Goal: Find specific page/section: Find specific page/section

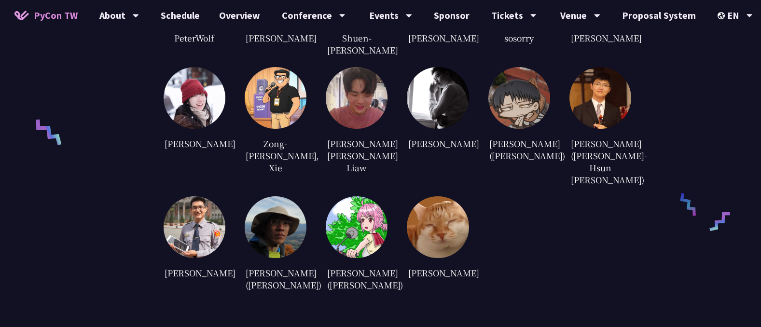
scroll to position [2547, 0]
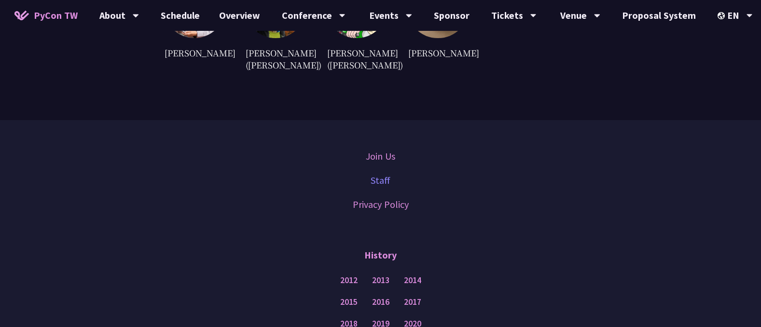
click at [382, 173] on link "Staff" at bounding box center [381, 180] width 20 height 14
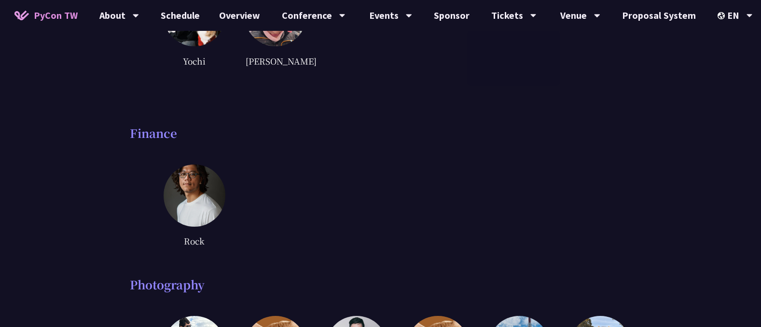
scroll to position [2594, 0]
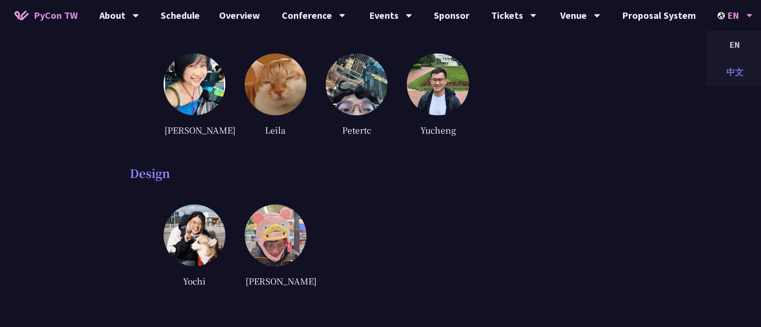
click at [728, 69] on div "中文" at bounding box center [735, 72] width 58 height 23
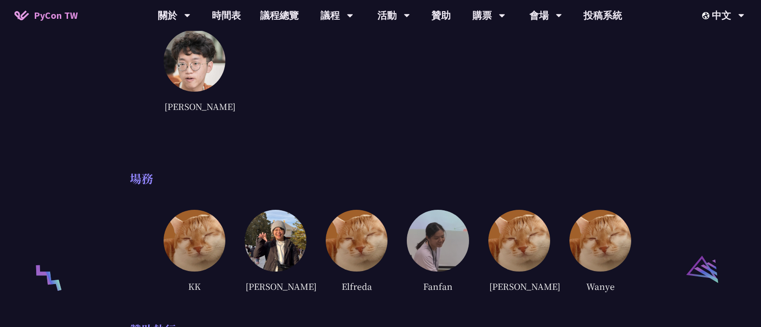
scroll to position [1575, 0]
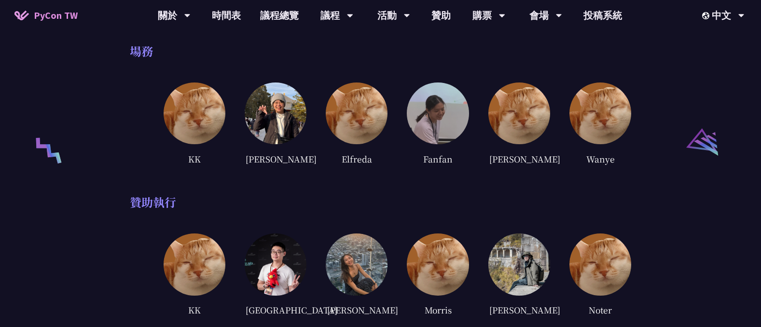
click at [429, 151] on div "Fanfan" at bounding box center [438, 158] width 62 height 14
copy div "Fanfan"
